Goal: Information Seeking & Learning: Learn about a topic

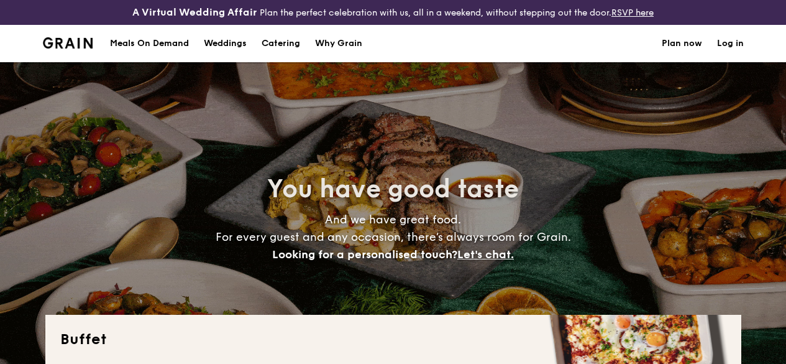
select select
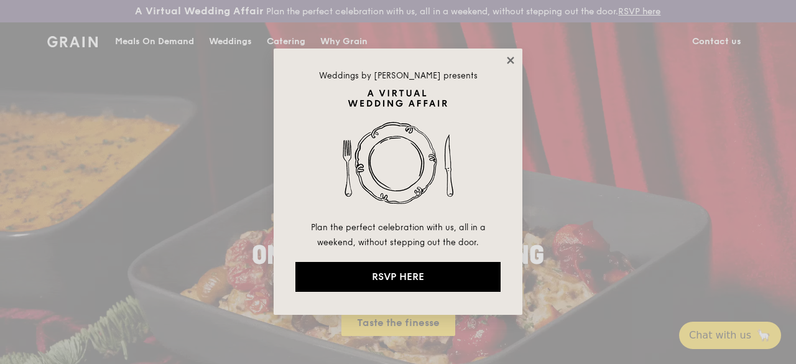
click at [505, 62] on div "Weddings by [PERSON_NAME] presents Plan the perfect celebration with us, all in…" at bounding box center [398, 181] width 249 height 266
click at [511, 60] on icon at bounding box center [510, 60] width 7 height 7
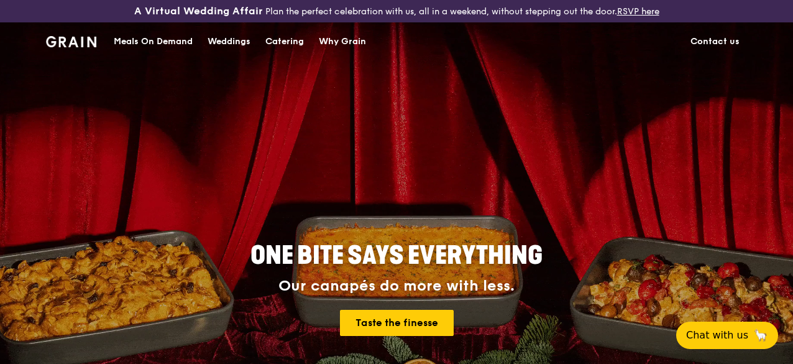
click at [333, 48] on div "Why Grain" at bounding box center [342, 41] width 47 height 37
